Goal: Book appointment/travel/reservation

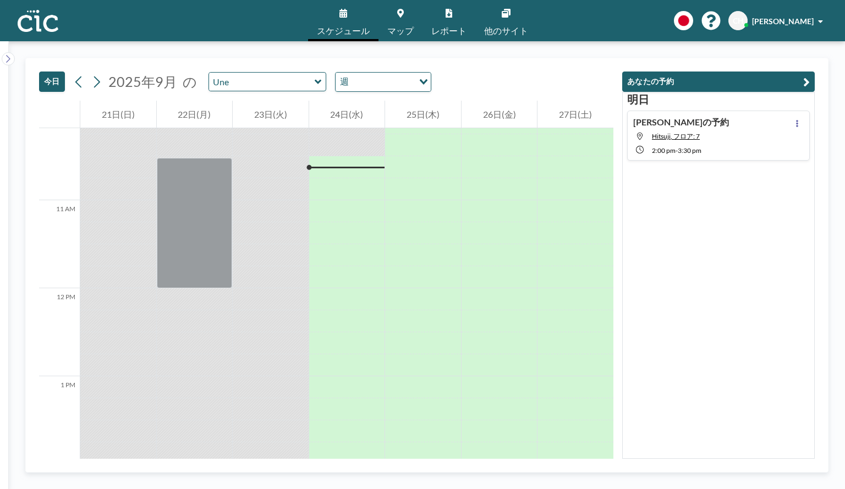
scroll to position [902, 0]
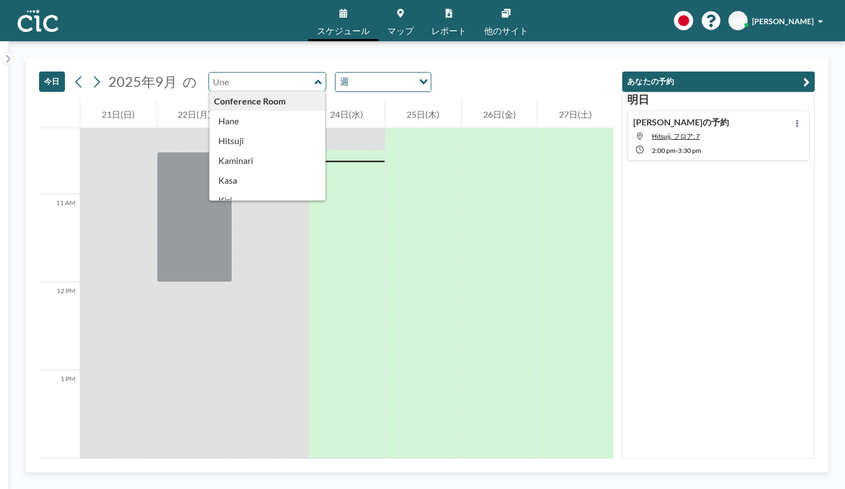
click at [296, 87] on input "text" at bounding box center [262, 82] width 106 height 18
type input "Hitsuji"
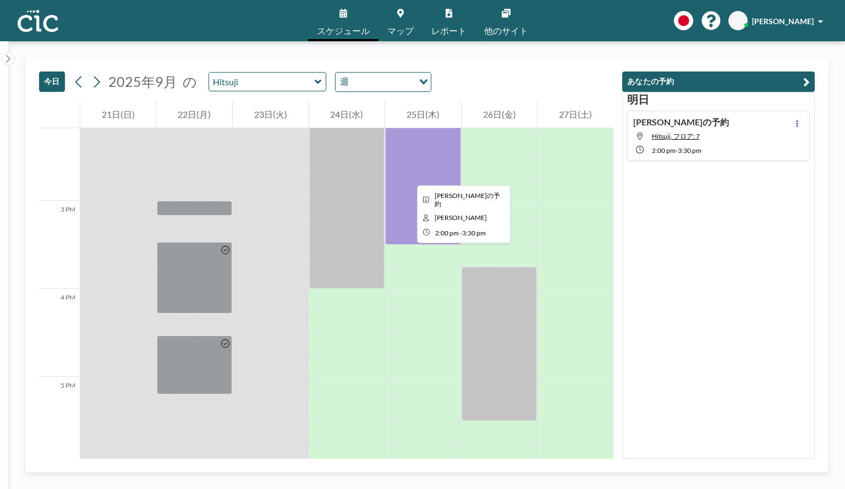
scroll to position [1248, 0]
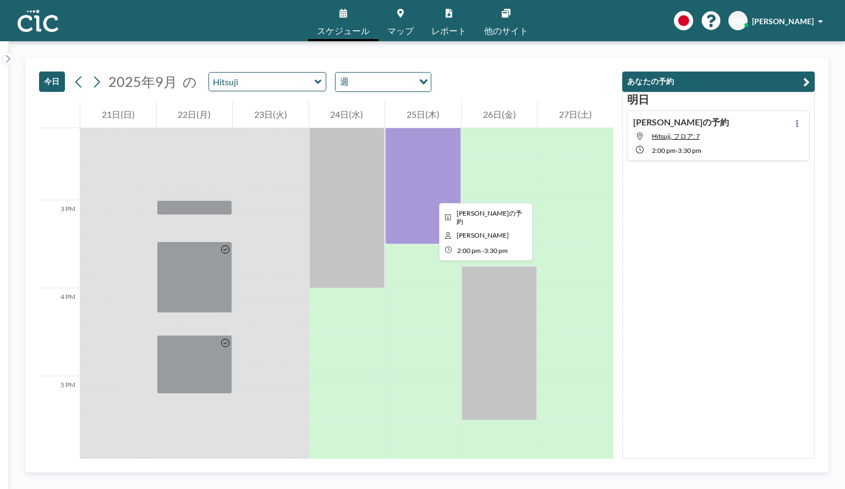
click at [430, 193] on div at bounding box center [423, 178] width 76 height 132
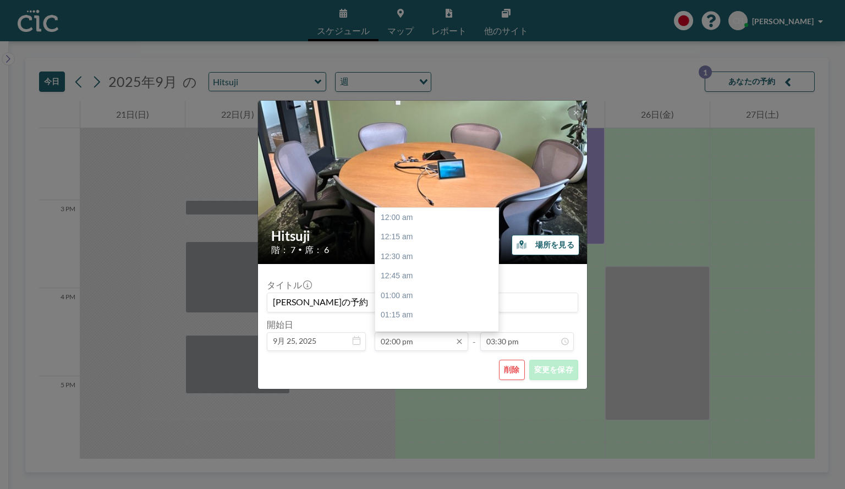
scroll to position [1097, 0]
click at [403, 344] on input "02:00 pm" at bounding box center [422, 341] width 94 height 19
click at [414, 295] on div "03:30 pm" at bounding box center [439, 299] width 129 height 20
type input "03:30 pm"
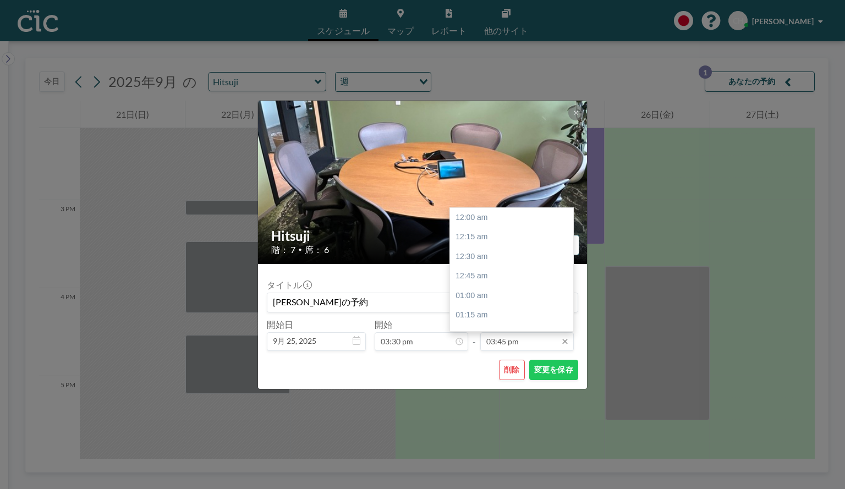
scroll to position [1234, 0]
click at [532, 337] on input "03:45 pm" at bounding box center [527, 341] width 94 height 19
click at [502, 275] on div "04:30 pm" at bounding box center [514, 277] width 129 height 20
type input "04:30 pm"
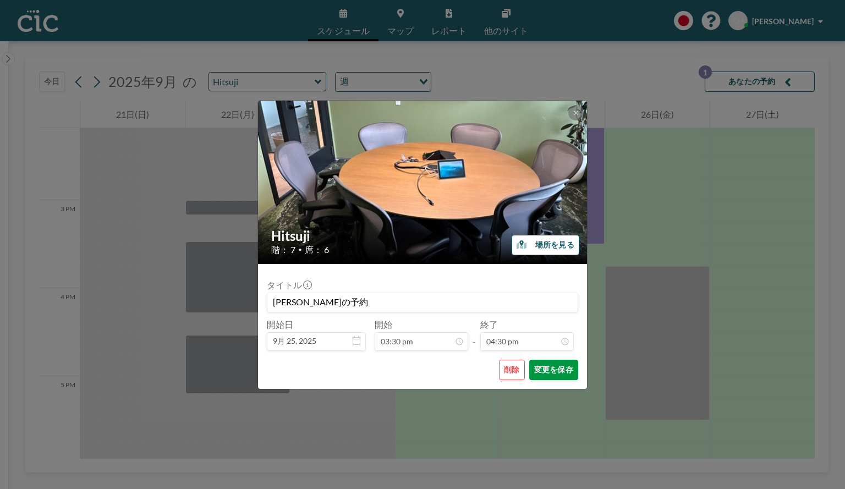
click at [540, 370] on button "変更を保存" at bounding box center [553, 370] width 49 height 20
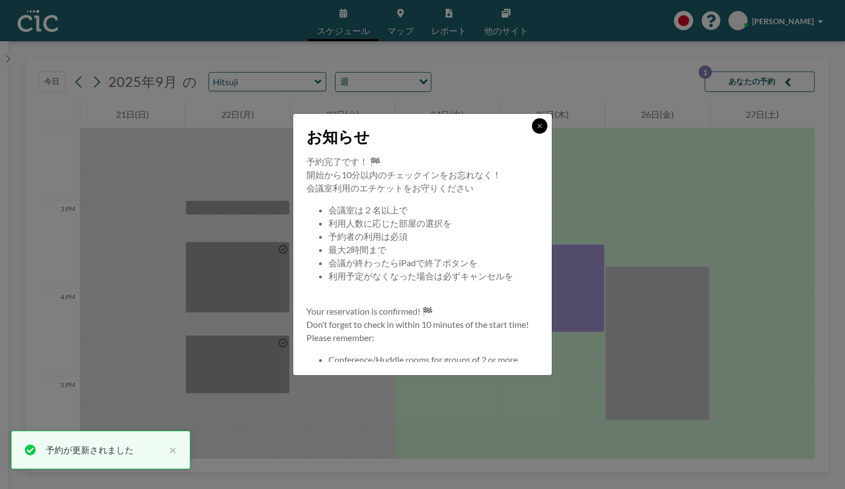
click at [538, 128] on icon at bounding box center [540, 126] width 4 height 4
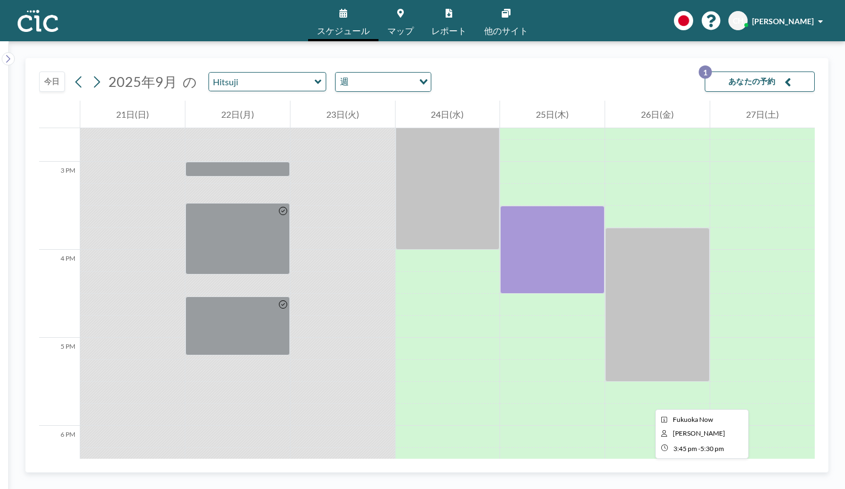
scroll to position [1325, 0]
